Goal: Information Seeking & Learning: Learn about a topic

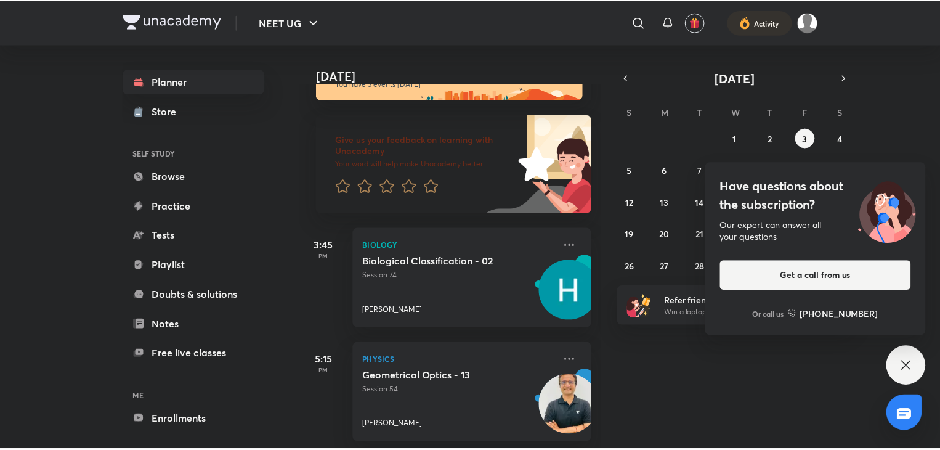
scroll to position [39, 0]
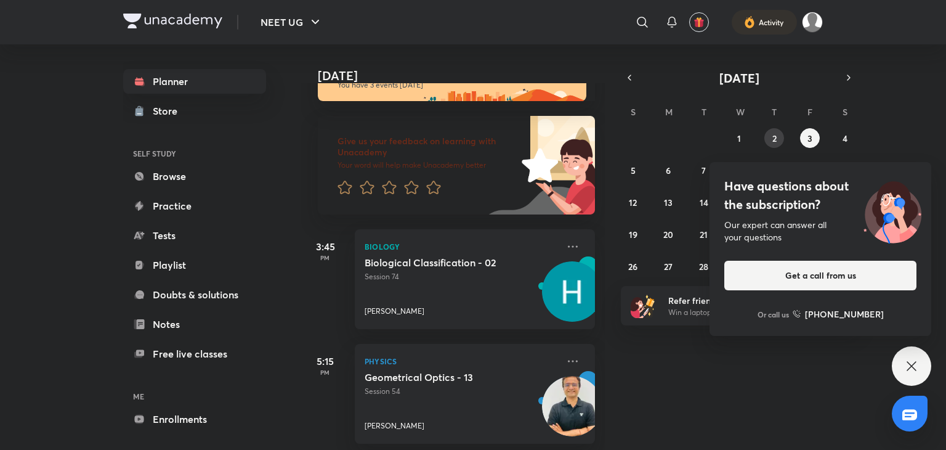
click at [767, 145] on button "2" at bounding box center [774, 138] width 20 height 20
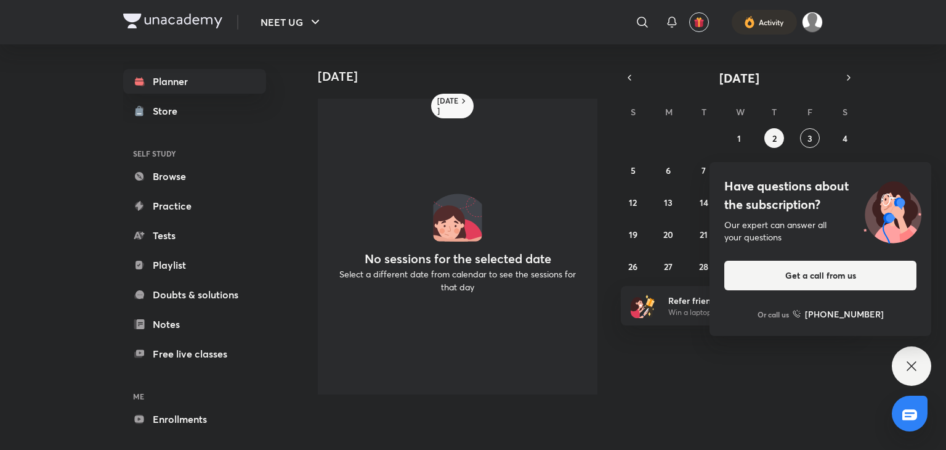
click at [914, 358] on icon at bounding box center [911, 365] width 15 height 15
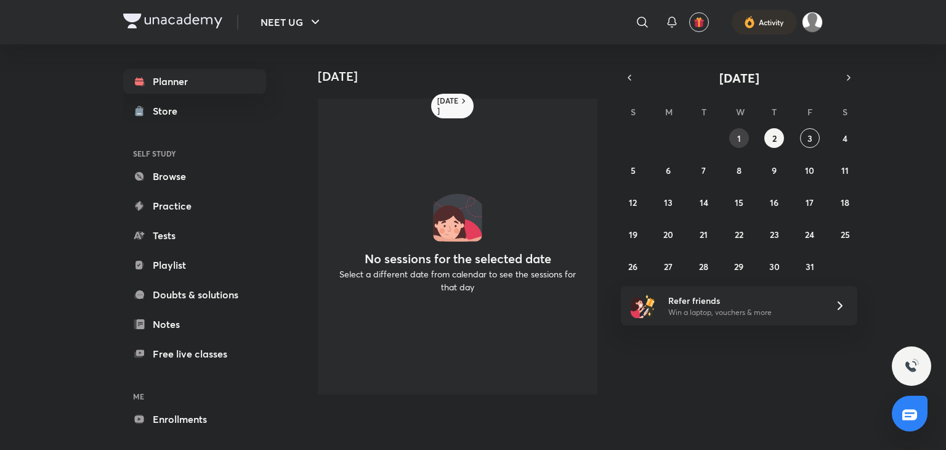
click at [736, 138] on button "1" at bounding box center [739, 138] width 20 height 20
click at [633, 73] on icon "button" at bounding box center [629, 77] width 10 height 11
click at [701, 280] on div "[DATE] No sessions for the selected date Select a different date from calendar …" at bounding box center [621, 224] width 643 height 360
click at [704, 261] on abbr "30" at bounding box center [703, 266] width 10 height 12
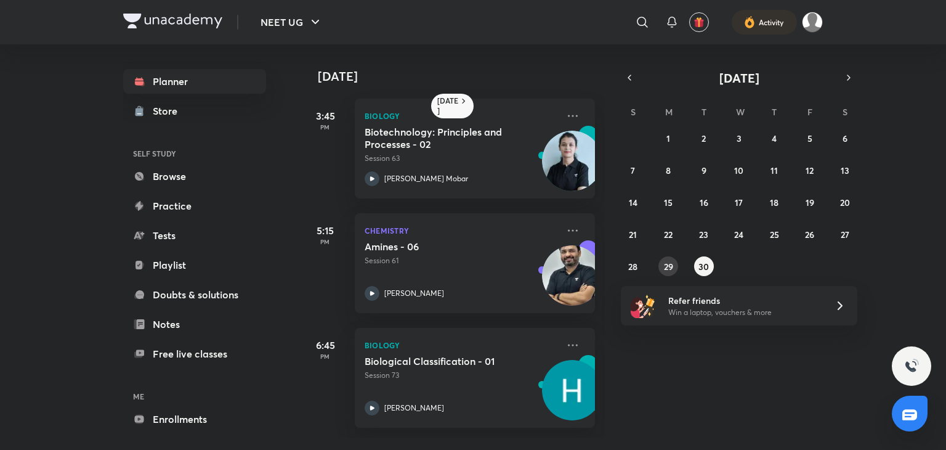
click at [670, 265] on abbr "29" at bounding box center [668, 266] width 9 height 12
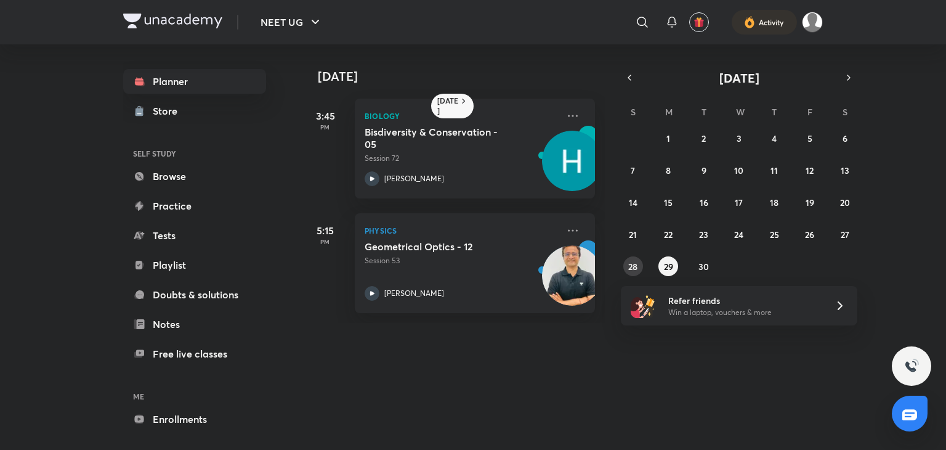
click at [639, 261] on button "28" at bounding box center [633, 266] width 20 height 20
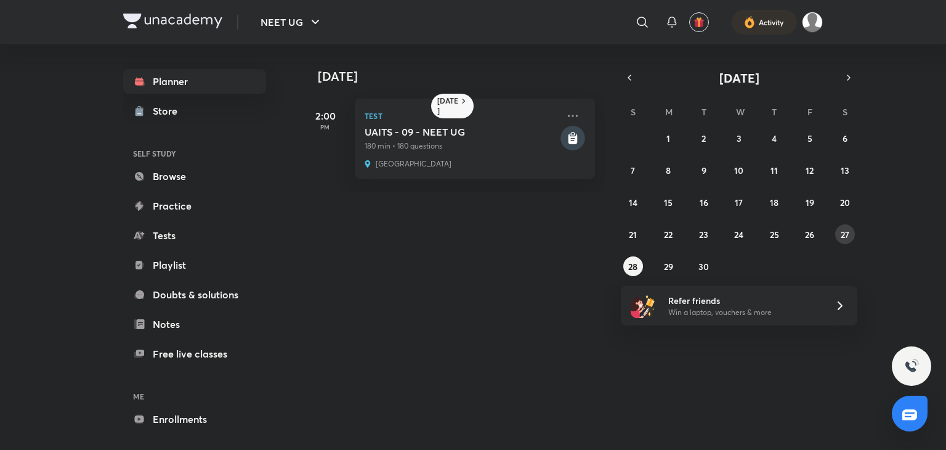
click at [842, 235] on abbr "27" at bounding box center [845, 234] width 9 height 12
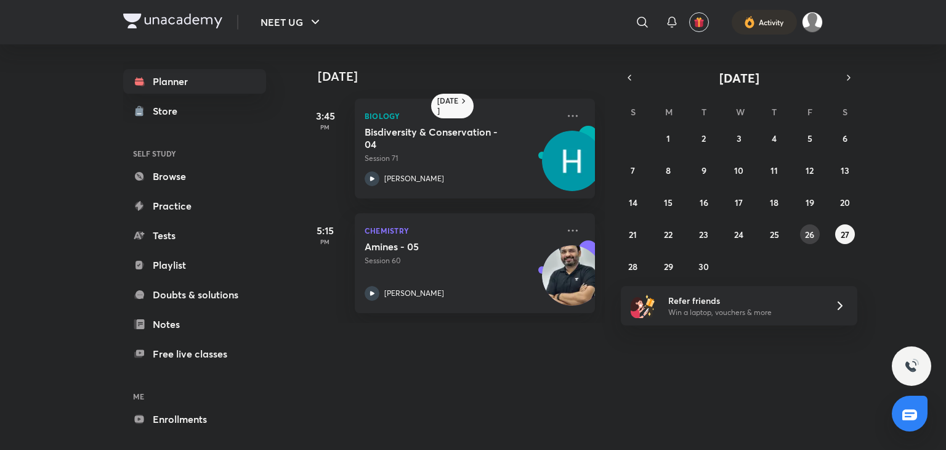
click at [811, 243] on button "26" at bounding box center [810, 234] width 20 height 20
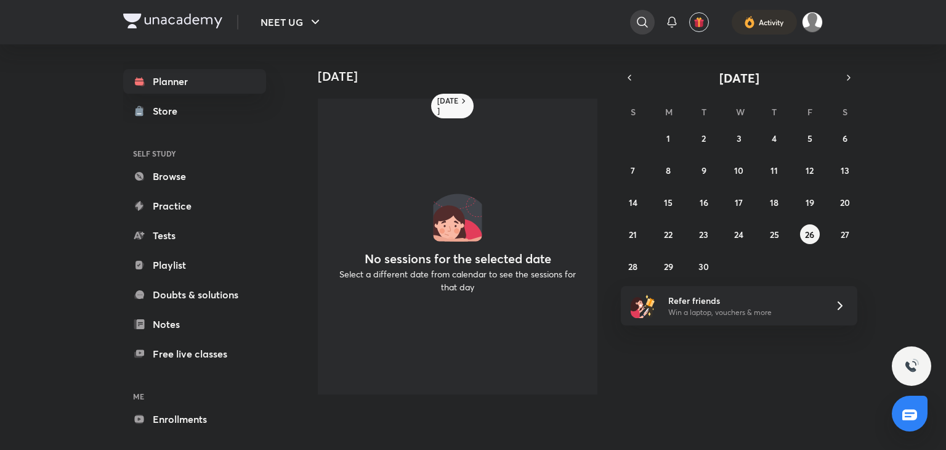
click at [637, 19] on icon at bounding box center [642, 22] width 10 height 10
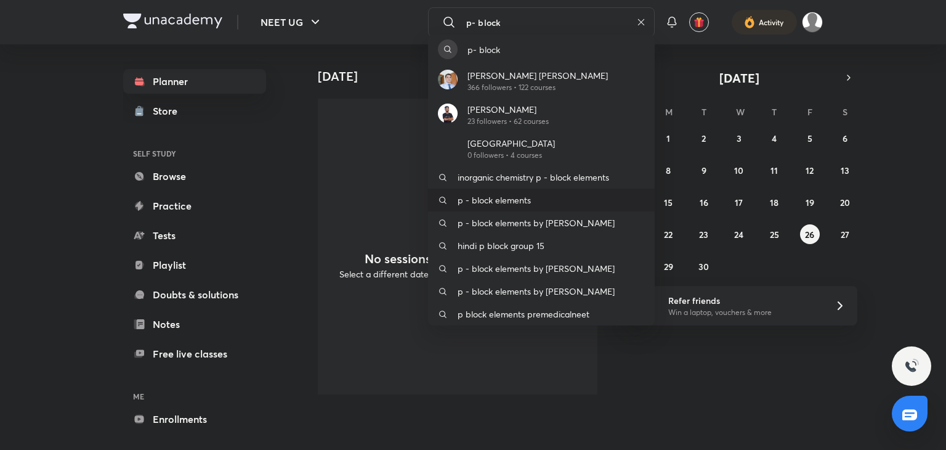
type input "p- block"
click at [524, 200] on p "p - block elements" at bounding box center [494, 199] width 73 height 13
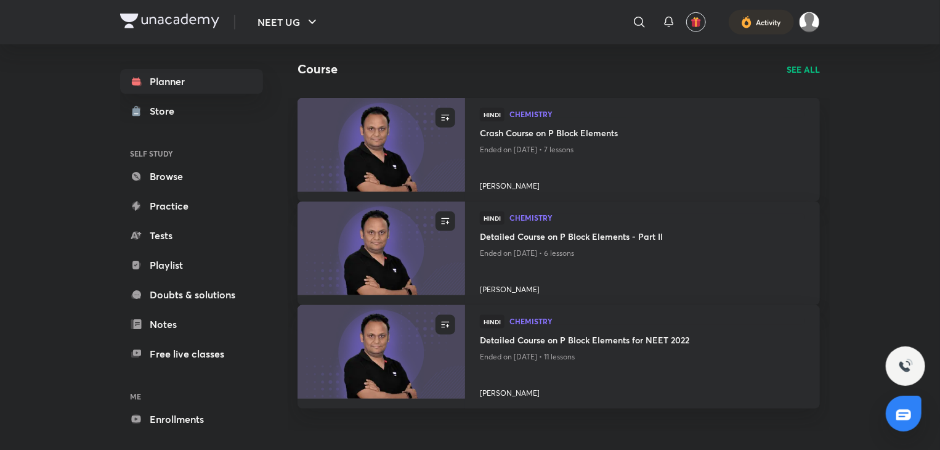
scroll to position [662, 0]
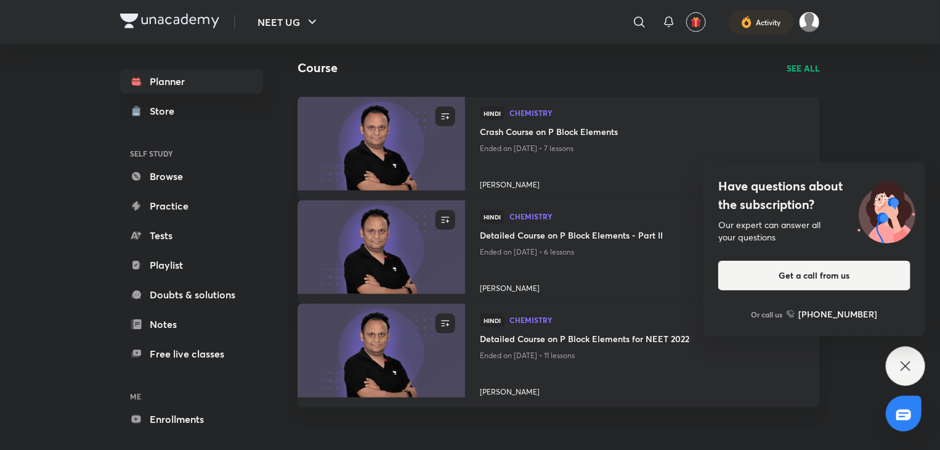
click at [419, 136] on img at bounding box center [381, 142] width 171 height 95
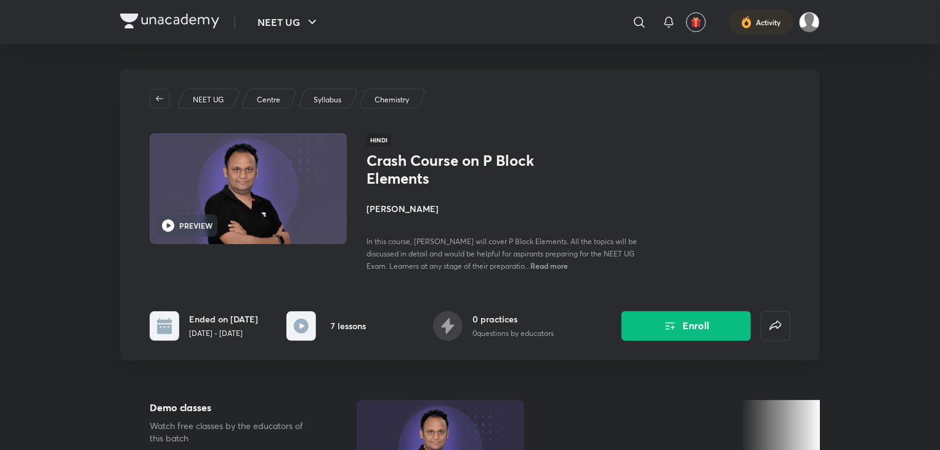
click at [251, 194] on img at bounding box center [248, 188] width 201 height 113
click at [198, 228] on h6 "PREVIEW" at bounding box center [195, 225] width 33 height 11
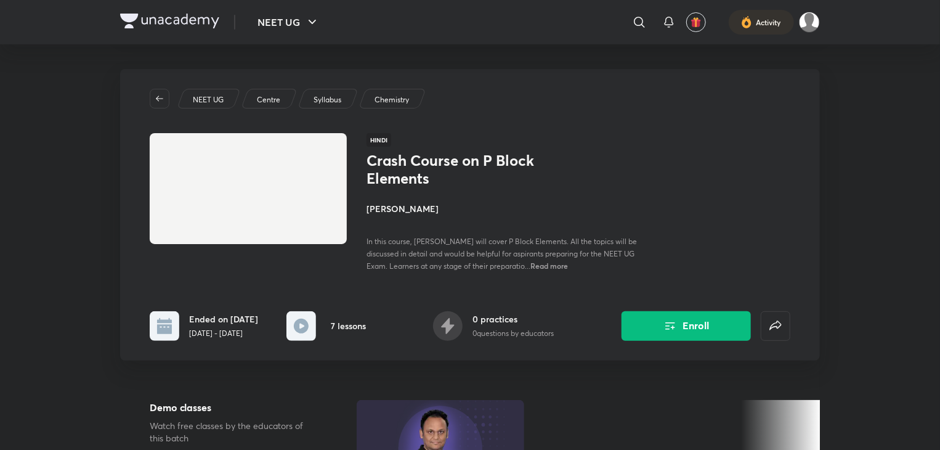
click at [294, 324] on icon at bounding box center [301, 325] width 15 height 15
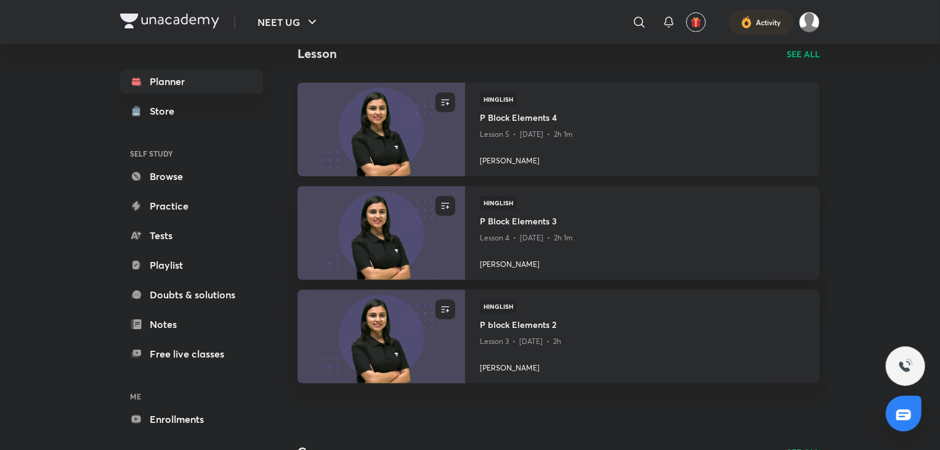
scroll to position [68, 0]
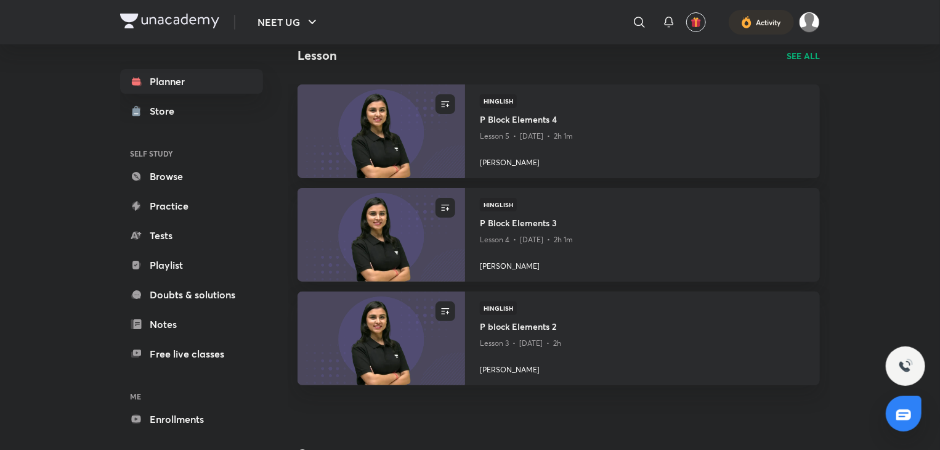
click at [807, 62] on p "SEE ALL" at bounding box center [802, 55] width 33 height 13
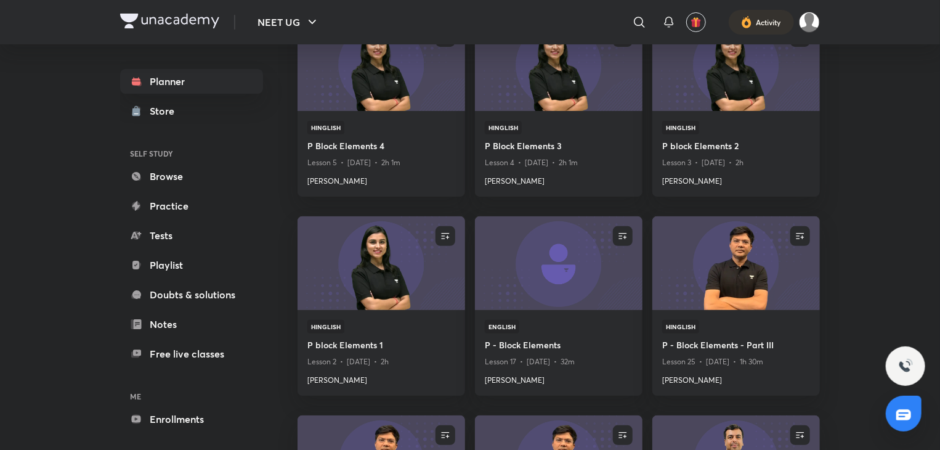
scroll to position [75, 0]
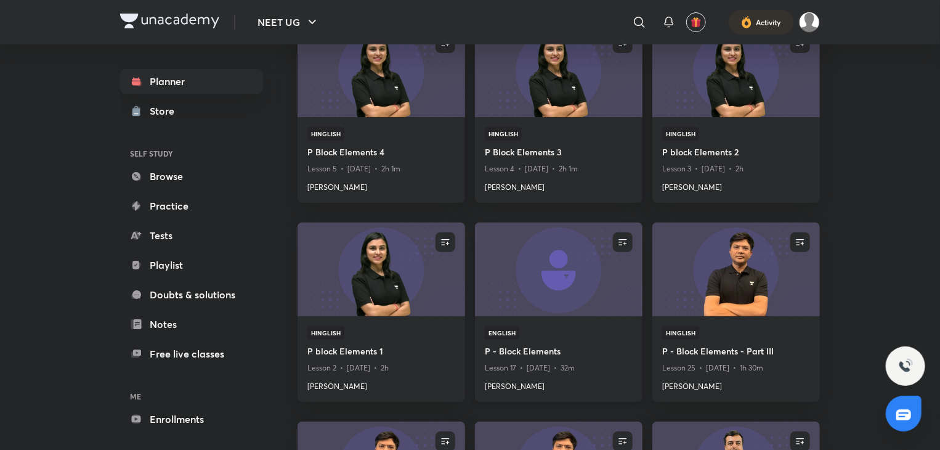
click at [563, 283] on img at bounding box center [558, 268] width 171 height 95
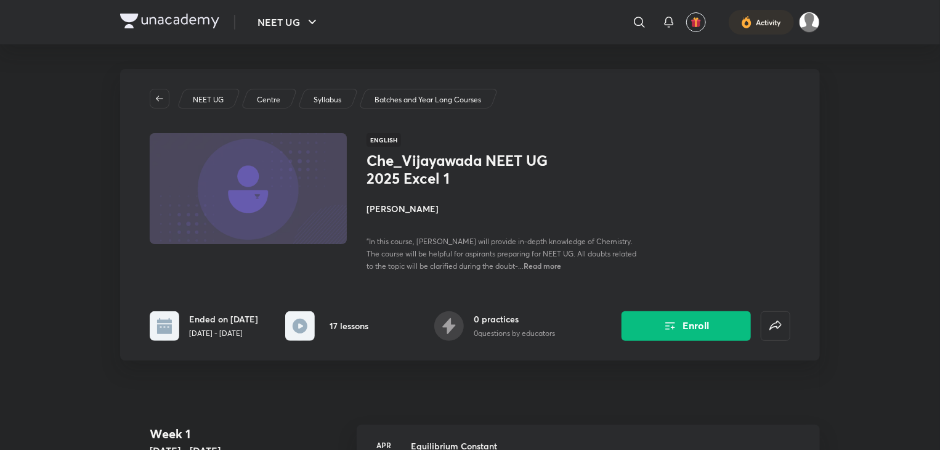
click at [290, 198] on img at bounding box center [248, 188] width 201 height 113
click at [685, 318] on button "Enroll" at bounding box center [685, 325] width 129 height 30
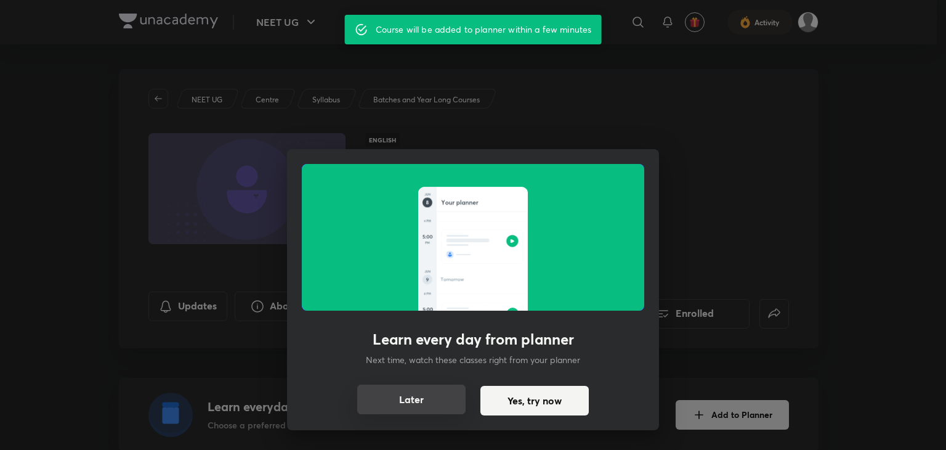
click at [416, 399] on button "Later" at bounding box center [411, 399] width 108 height 30
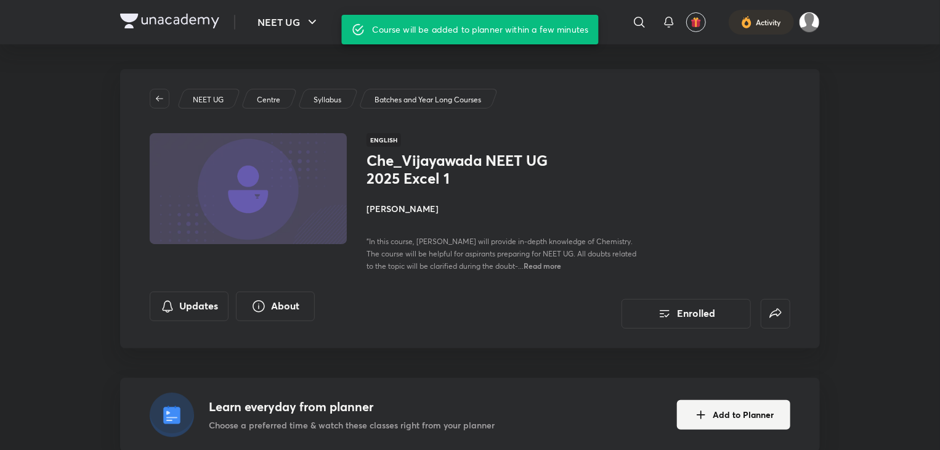
click at [211, 186] on img at bounding box center [248, 188] width 201 height 113
click at [296, 188] on img at bounding box center [248, 188] width 201 height 113
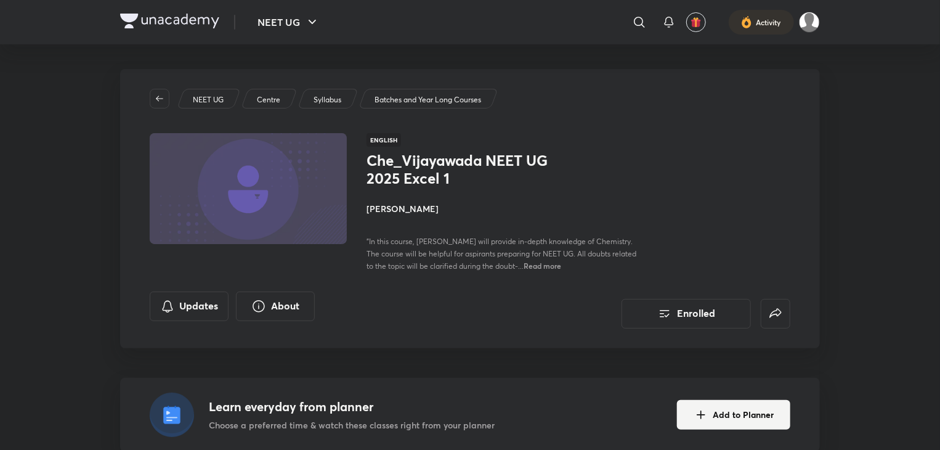
click at [296, 188] on img at bounding box center [248, 188] width 201 height 113
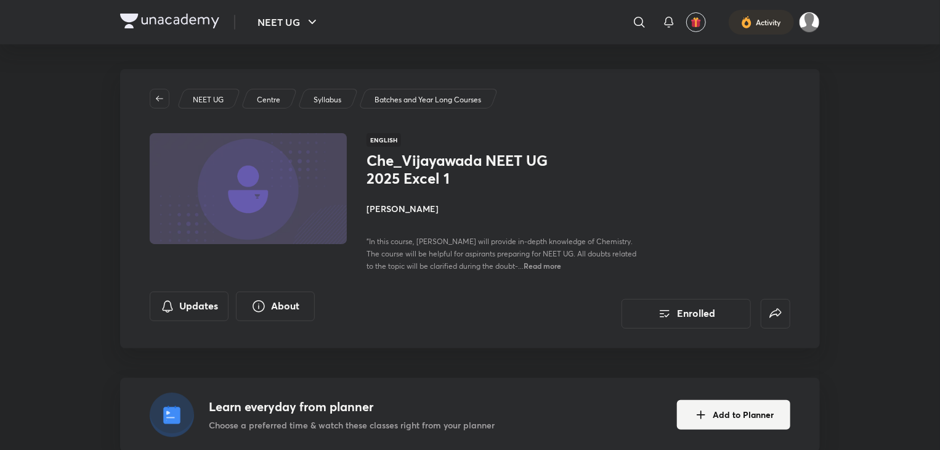
click at [296, 188] on img at bounding box center [248, 188] width 201 height 113
click at [273, 215] on img at bounding box center [248, 188] width 201 height 113
click at [279, 215] on img at bounding box center [248, 188] width 201 height 113
click at [251, 187] on img at bounding box center [248, 188] width 201 height 113
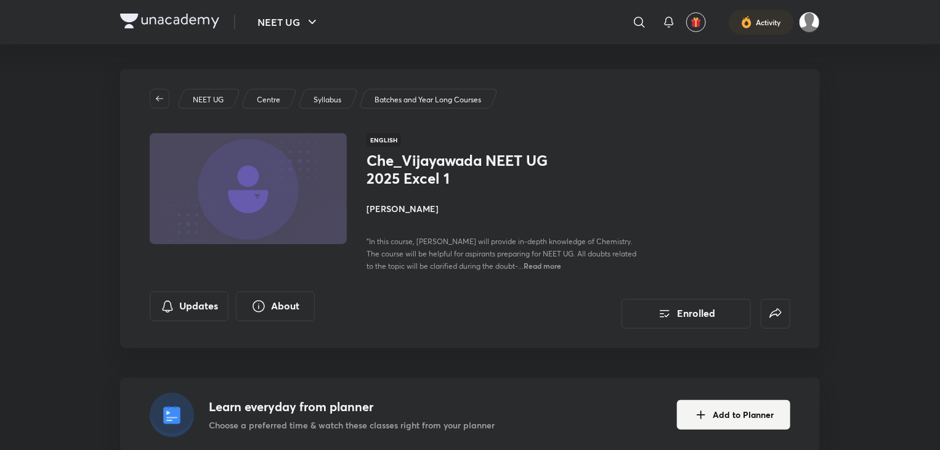
click at [251, 187] on img at bounding box center [248, 188] width 201 height 113
click at [679, 315] on button "Enrolled" at bounding box center [685, 312] width 129 height 30
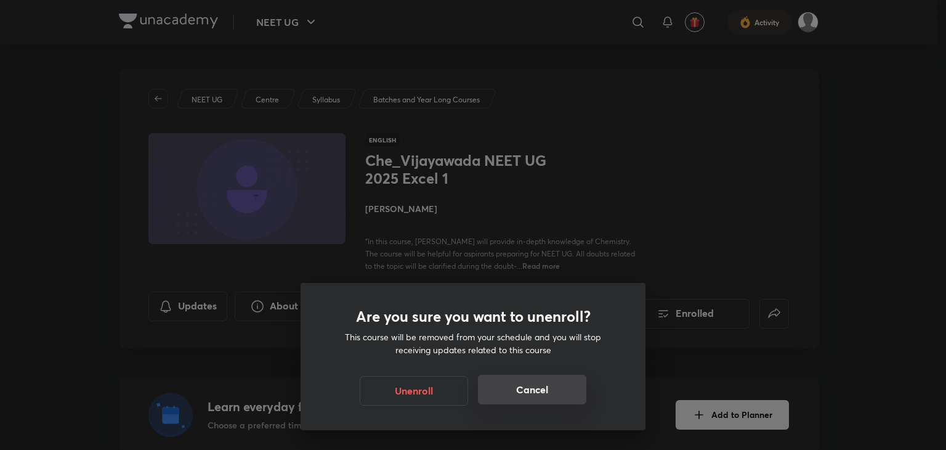
click at [550, 381] on button "Cancel" at bounding box center [532, 389] width 108 height 30
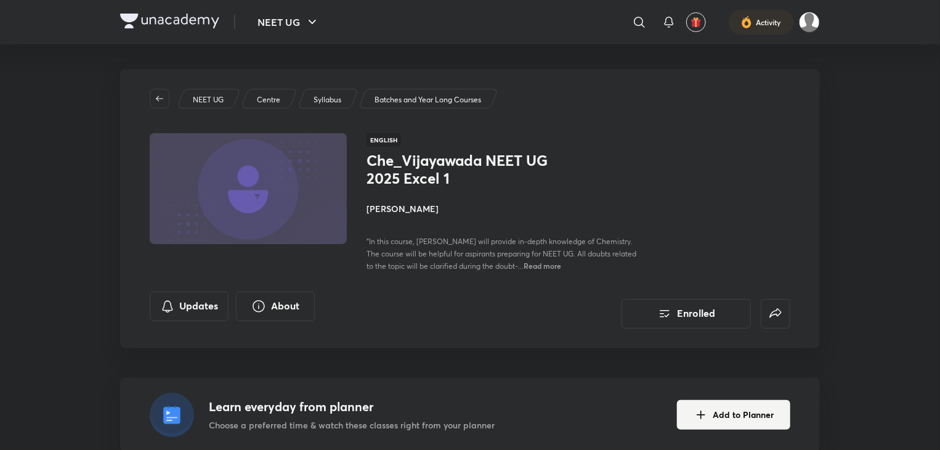
click at [290, 178] on img at bounding box center [248, 188] width 201 height 113
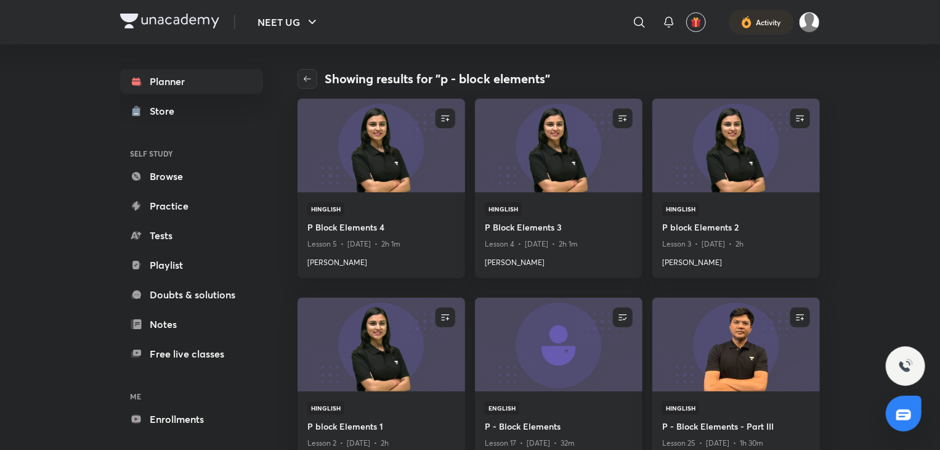
click at [562, 342] on img at bounding box center [558, 343] width 171 height 95
click at [416, 356] on img at bounding box center [381, 343] width 171 height 95
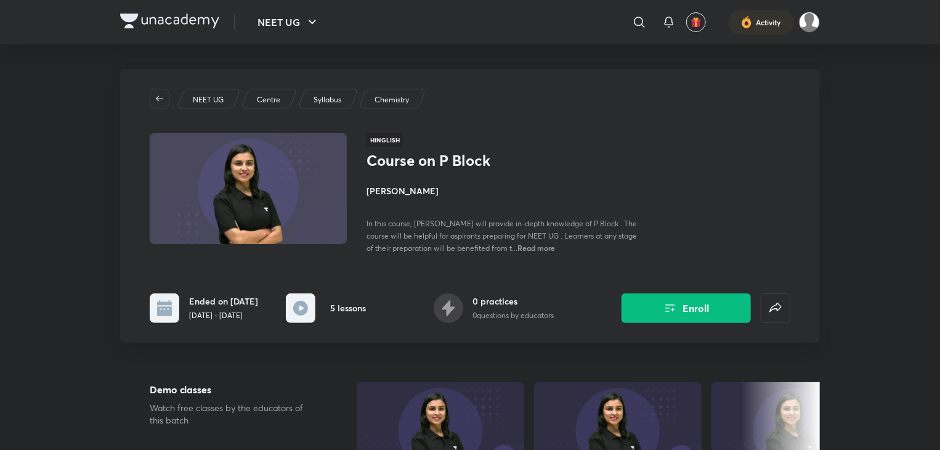
click at [266, 190] on img at bounding box center [248, 188] width 201 height 113
click at [305, 307] on icon at bounding box center [300, 307] width 15 height 15
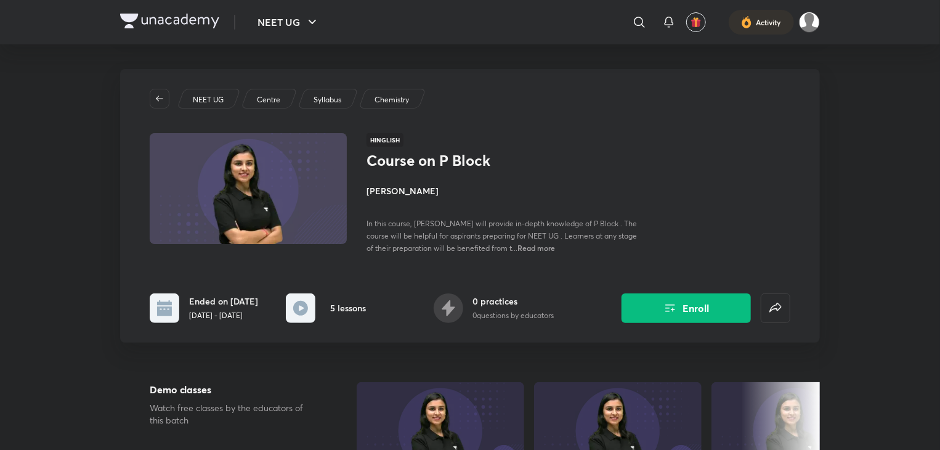
click at [305, 307] on icon at bounding box center [300, 307] width 15 height 15
click at [700, 305] on button "Enroll" at bounding box center [685, 307] width 129 height 30
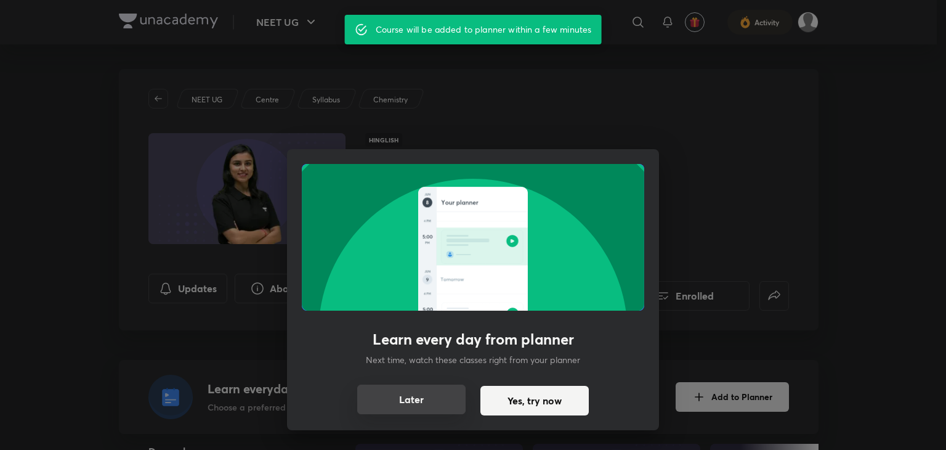
click at [419, 395] on button "Later" at bounding box center [411, 399] width 108 height 30
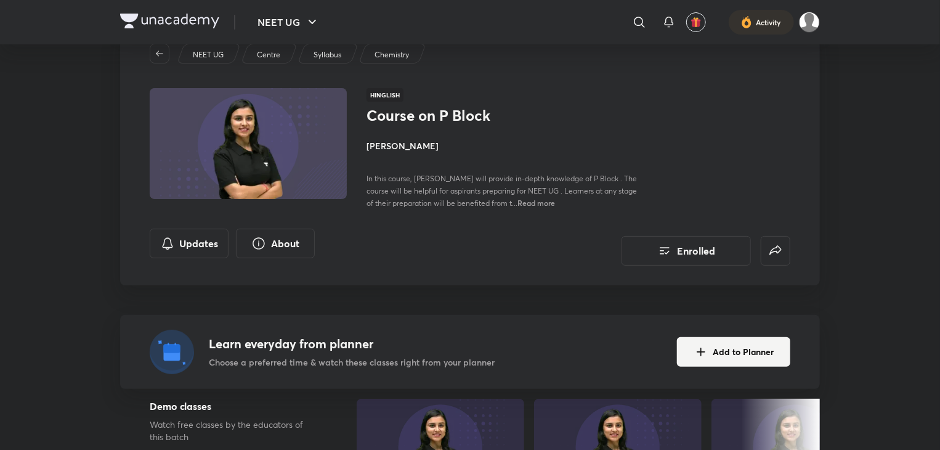
scroll to position [44, 0]
click at [275, 150] on img at bounding box center [248, 143] width 201 height 113
click at [271, 138] on img at bounding box center [248, 143] width 201 height 113
click at [279, 145] on img at bounding box center [248, 143] width 201 height 113
click at [276, 153] on img at bounding box center [248, 143] width 201 height 113
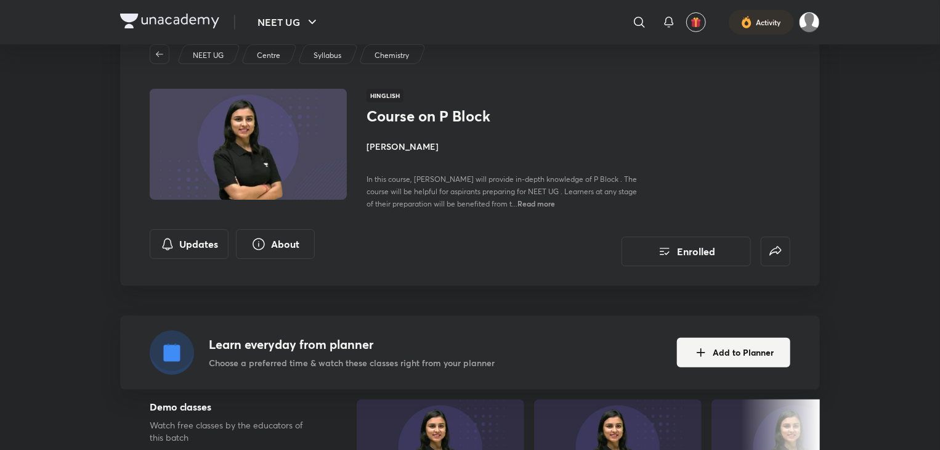
click at [275, 153] on img at bounding box center [248, 143] width 201 height 113
click at [272, 161] on img at bounding box center [248, 143] width 201 height 113
click at [273, 152] on img at bounding box center [248, 143] width 201 height 113
click at [272, 156] on img at bounding box center [248, 143] width 201 height 113
click at [397, 57] on p "Chemistry" at bounding box center [391, 55] width 34 height 11
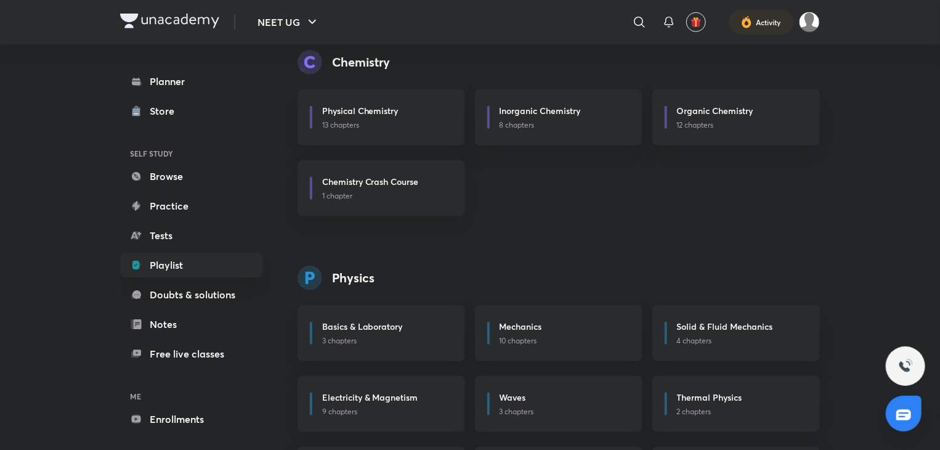
scroll to position [515, 0]
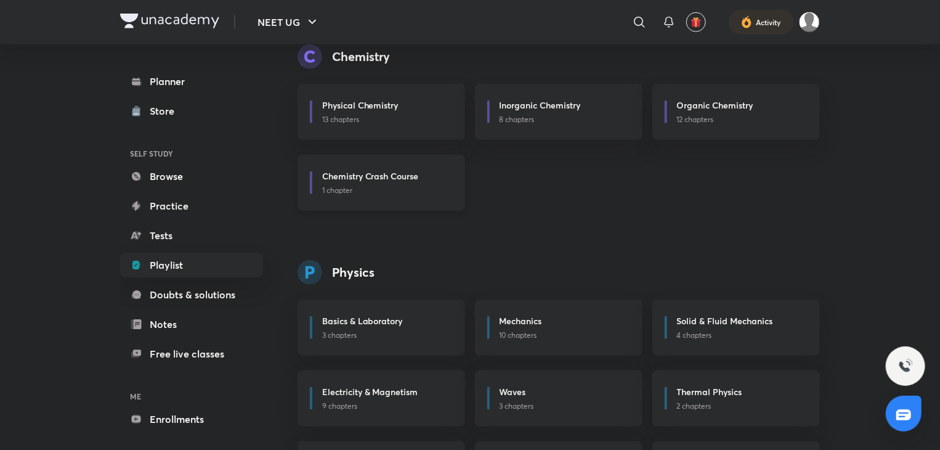
click at [407, 183] on div "Chemistry Crash Course" at bounding box center [386, 176] width 128 height 15
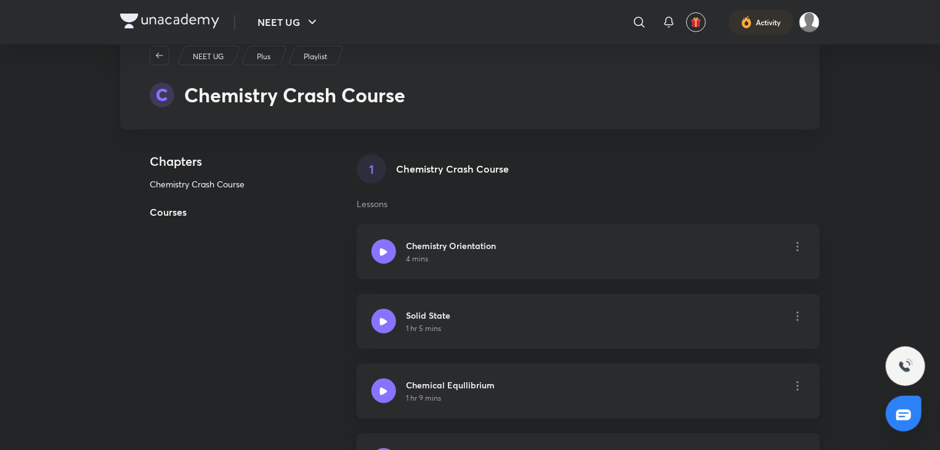
scroll to position [35, 0]
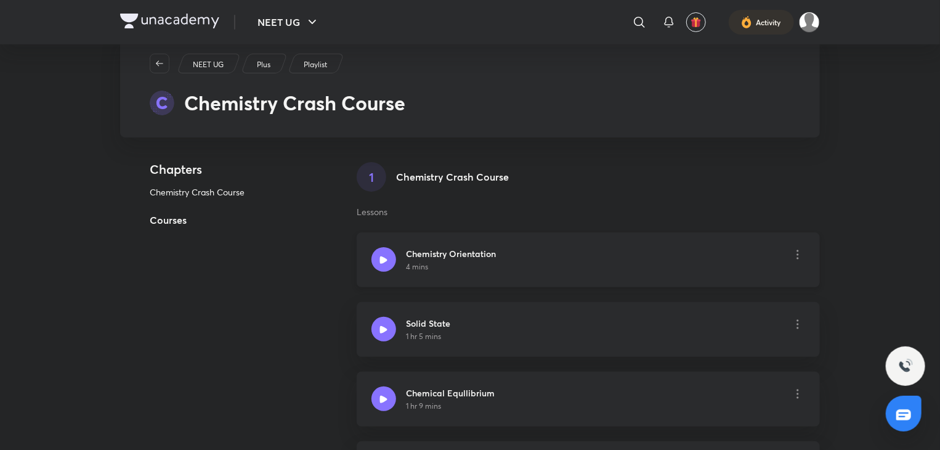
click at [384, 262] on icon at bounding box center [383, 260] width 8 height 8
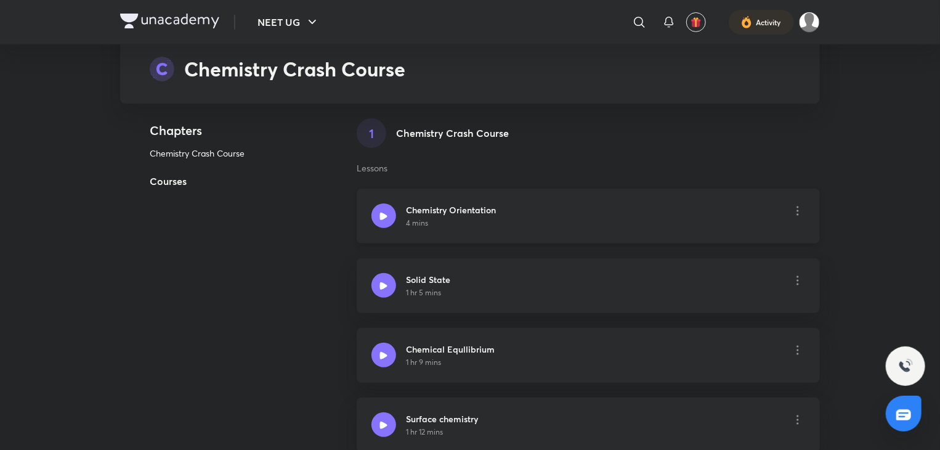
scroll to position [80, 0]
click at [373, 288] on div at bounding box center [383, 284] width 25 height 25
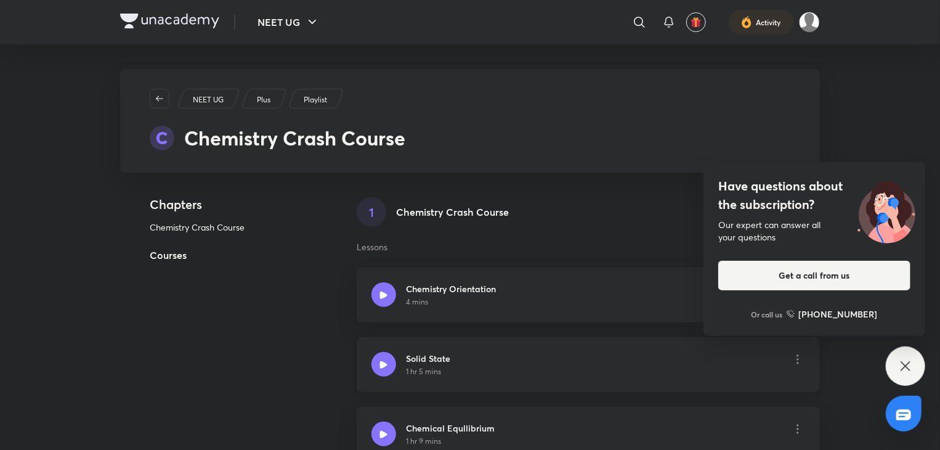
click at [389, 368] on div at bounding box center [383, 364] width 25 height 25
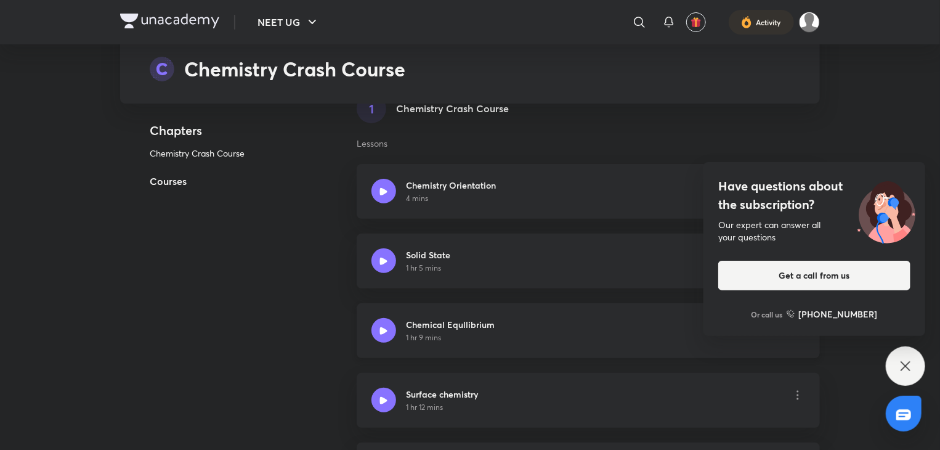
scroll to position [228, 0]
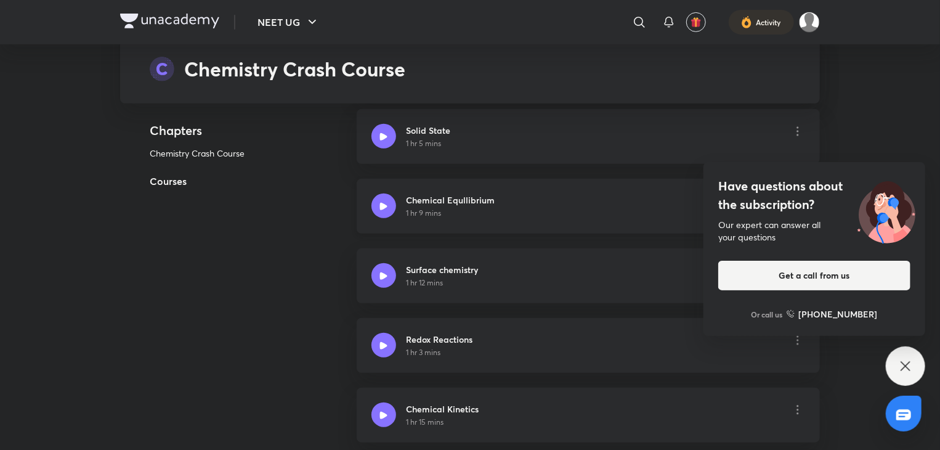
click at [384, 206] on icon at bounding box center [383, 205] width 7 height 7
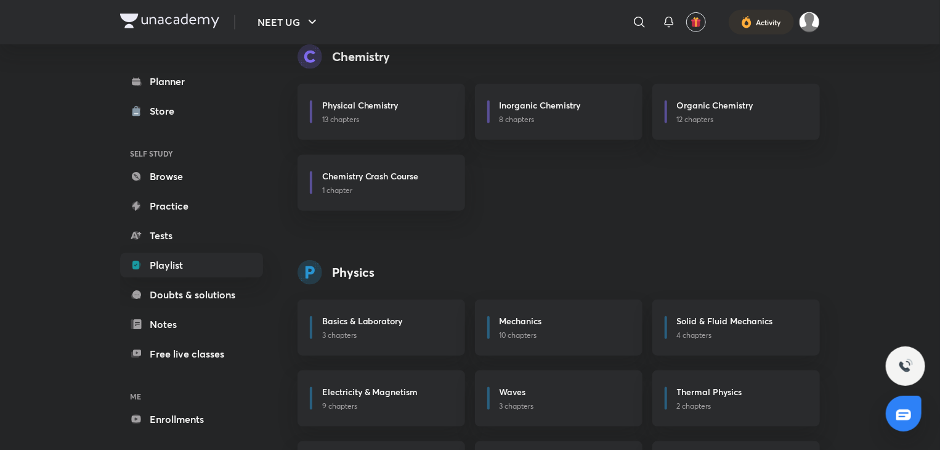
scroll to position [516, 0]
click at [586, 110] on div "Inorganic Chemistry" at bounding box center [563, 104] width 128 height 15
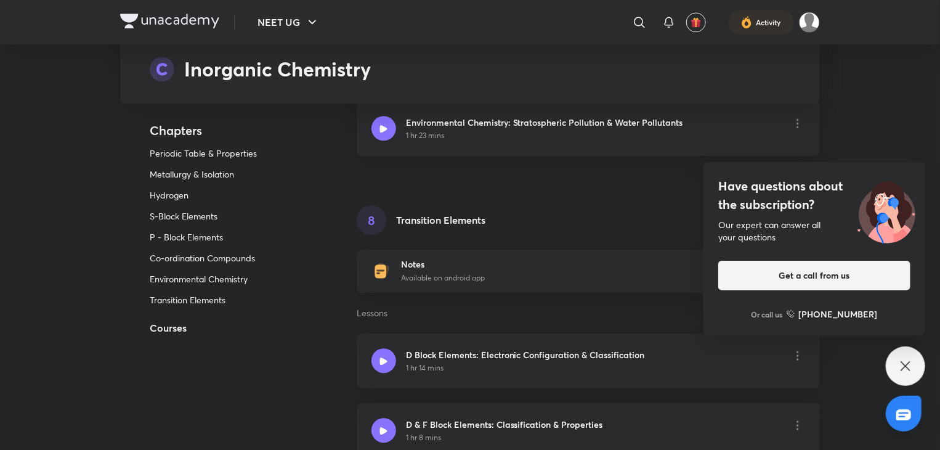
scroll to position [6190, 0]
click at [902, 359] on icon at bounding box center [905, 365] width 15 height 15
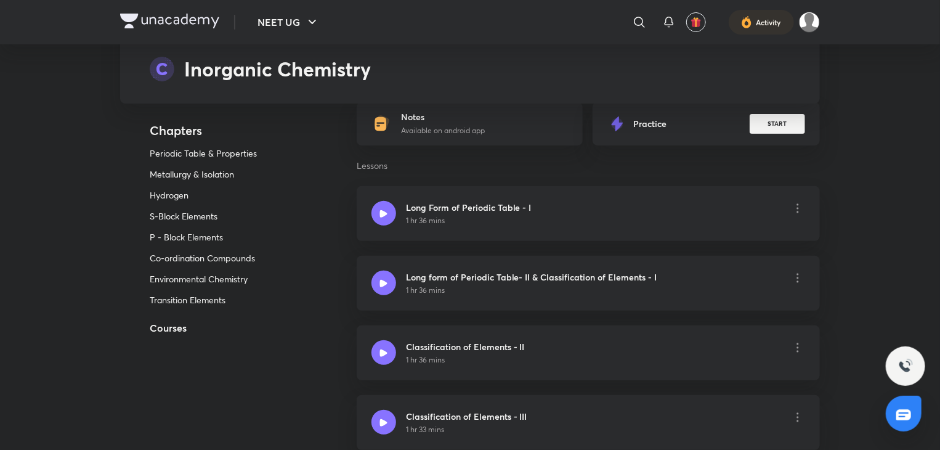
scroll to position [144, 0]
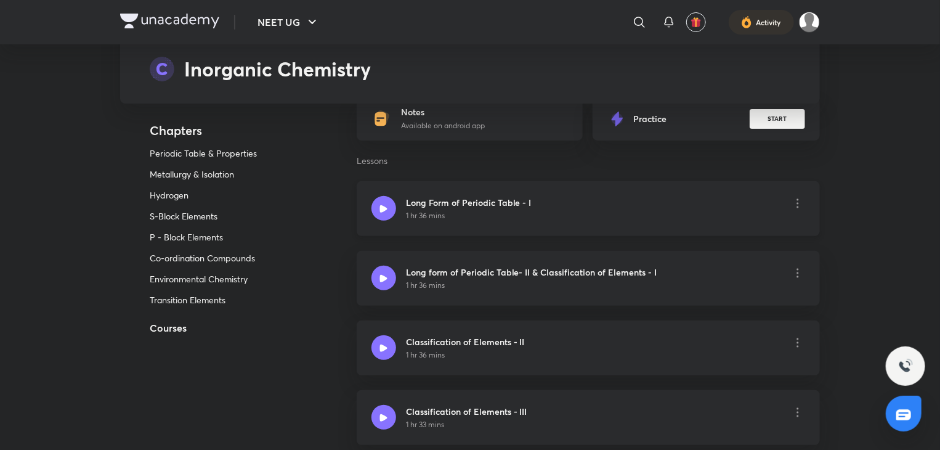
click at [674, 209] on div "Long Form of Periodic Table - I 1 hr 36 mins" at bounding box center [588, 208] width 463 height 55
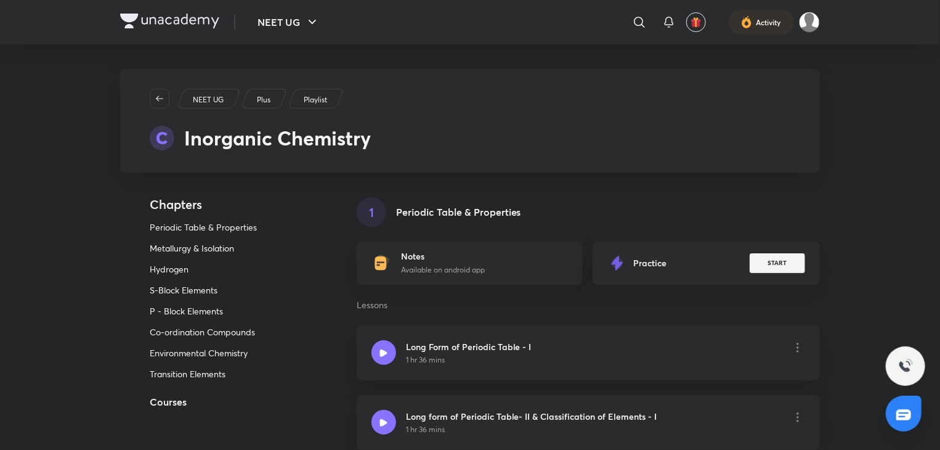
click at [177, 308] on p "P - Block Elements" at bounding box center [210, 310] width 120 height 11
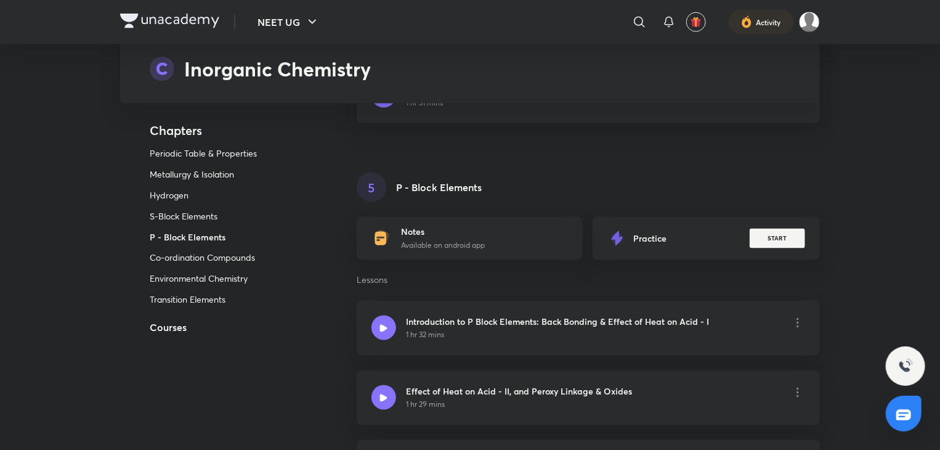
scroll to position [3312, 0]
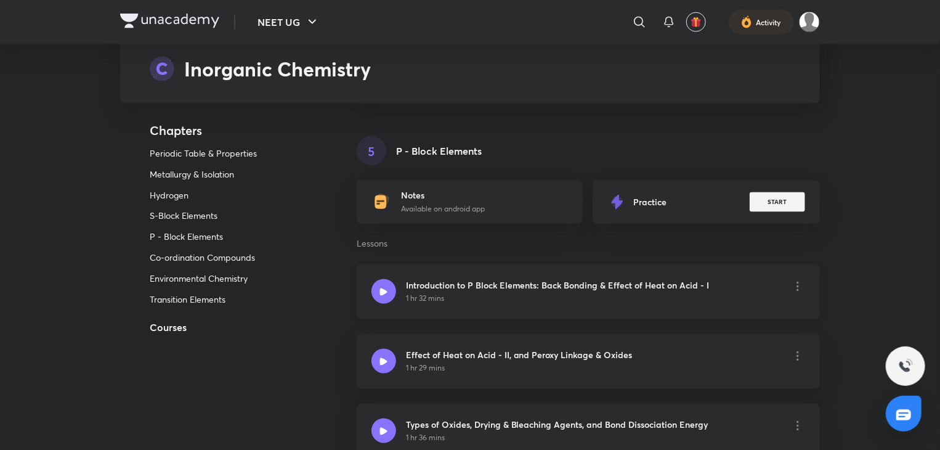
click at [552, 279] on h6 "Introduction to P Block Elements: Back Bonding & Effect of Heat on Acid - I" at bounding box center [558, 285] width 304 height 13
